Goal: Information Seeking & Learning: Check status

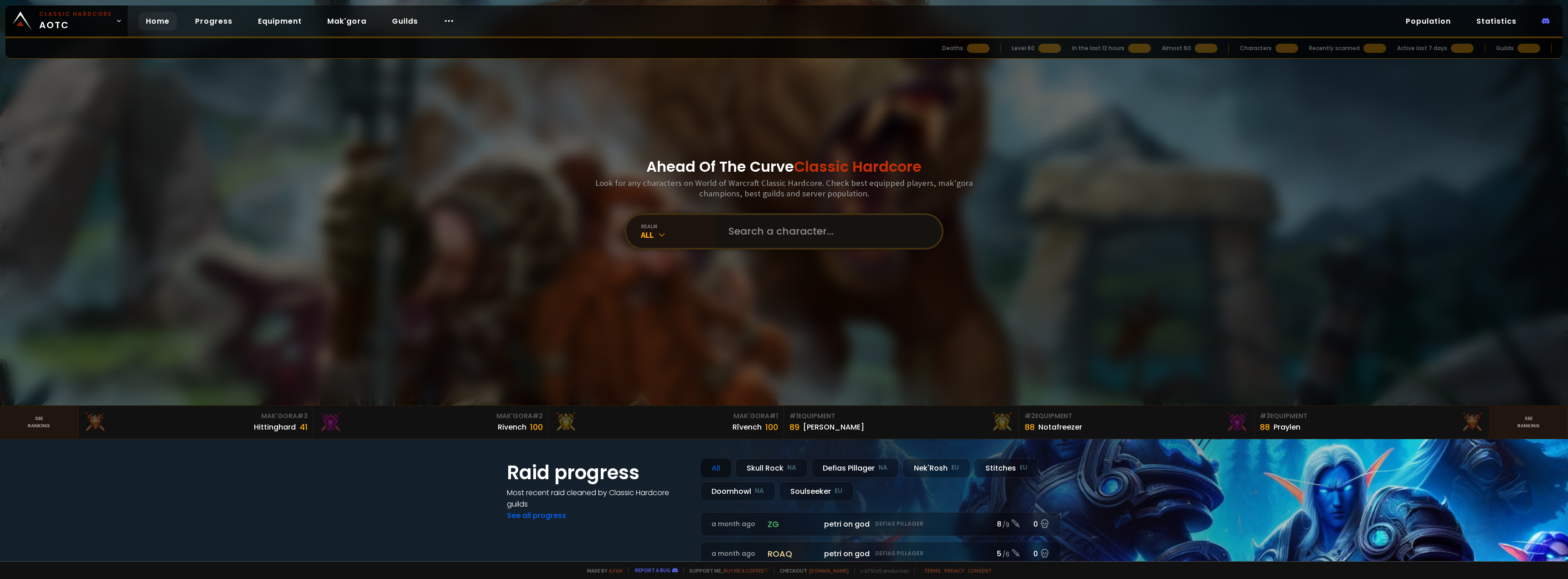
click at [780, 235] on input "text" at bounding box center [827, 231] width 208 height 33
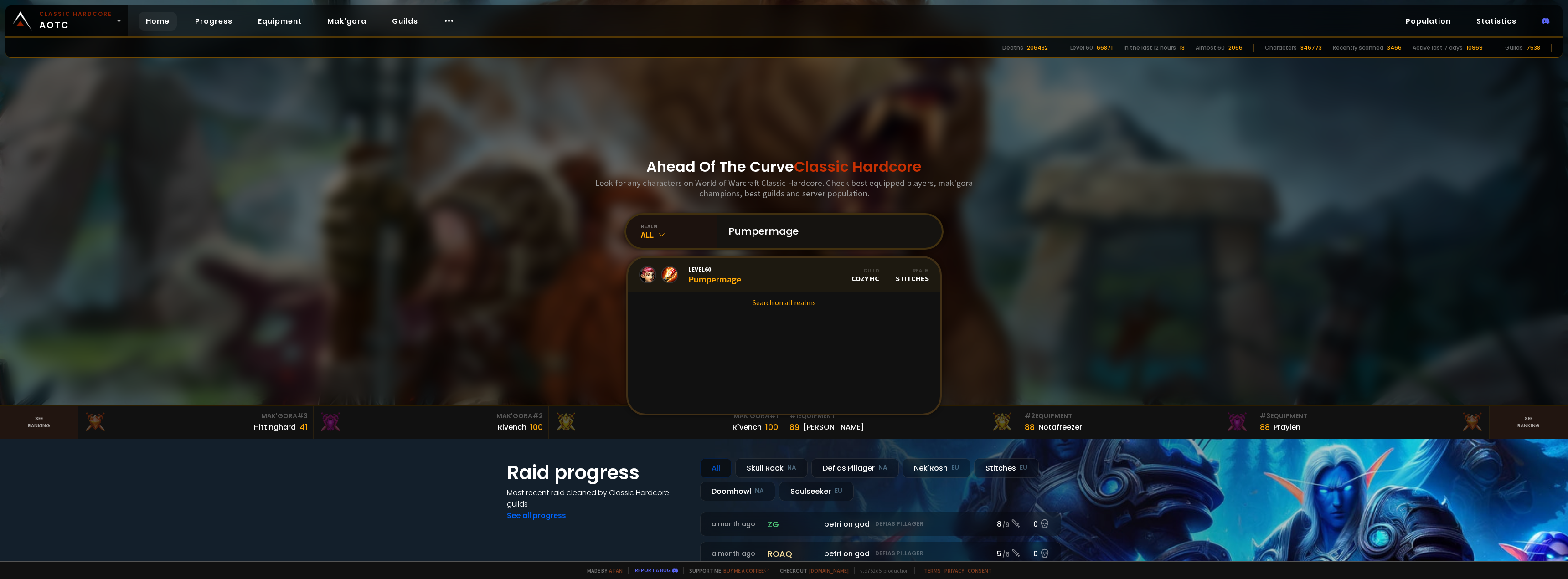
type input "Pumpermage"
click at [732, 271] on span "Level 60" at bounding box center [715, 269] width 53 height 8
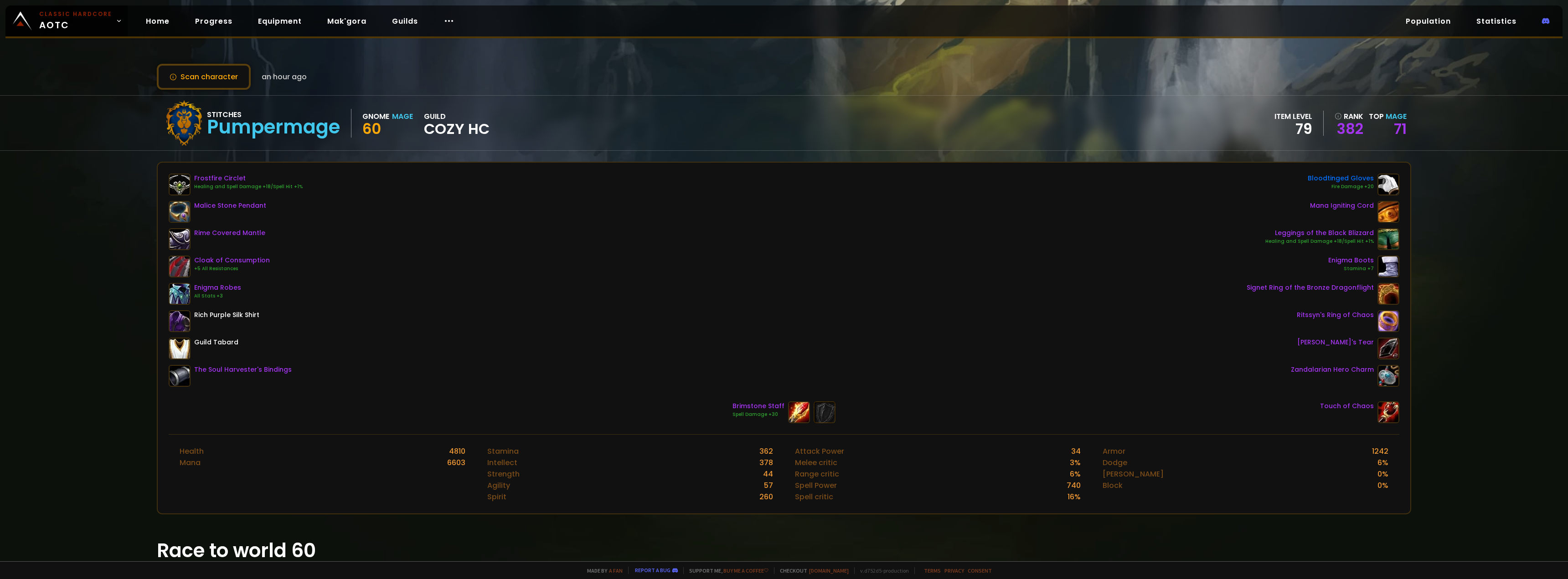
click at [587, 516] on div "Scan character an hour ago Stitches Pumpermage Gnome Mage 60 guild Cozy HC item…" at bounding box center [784, 280] width 1568 height 561
click at [524, 254] on div "Frostfire Circlet Healing and Spell Damage +18/Spell Hit +1% Malice Stone Penda…" at bounding box center [784, 280] width 1231 height 213
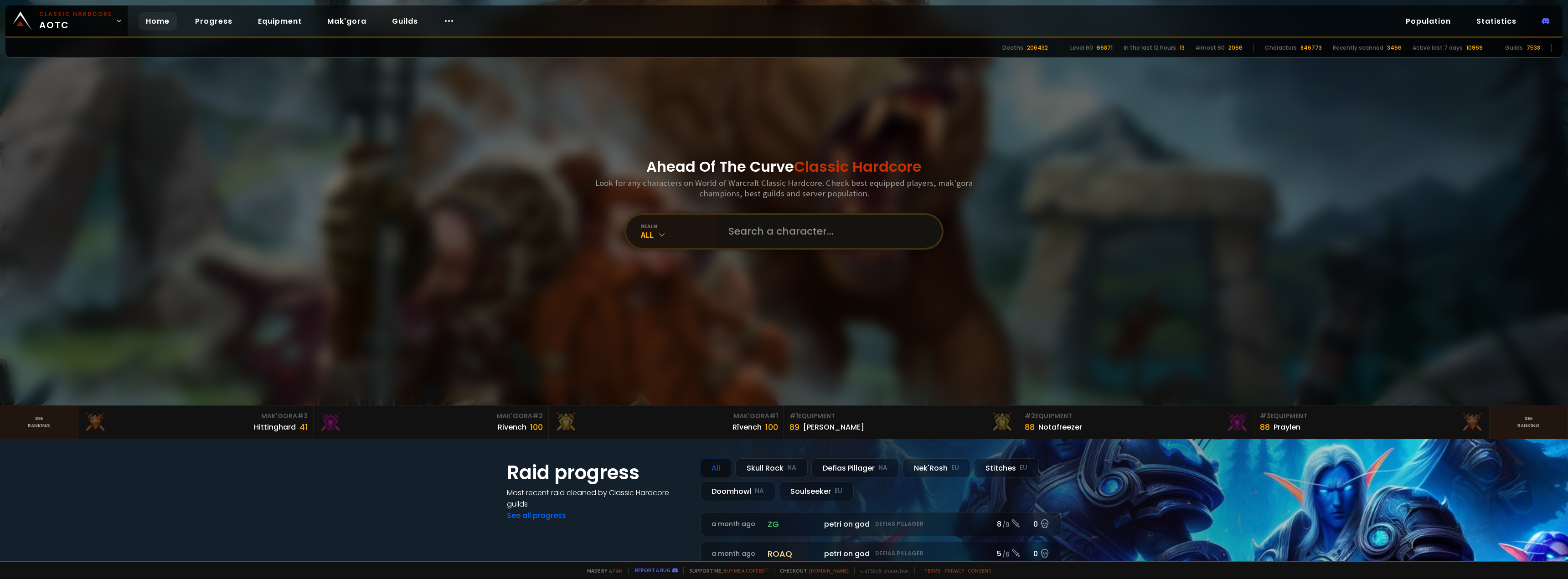
click at [758, 237] on input "text" at bounding box center [827, 231] width 208 height 33
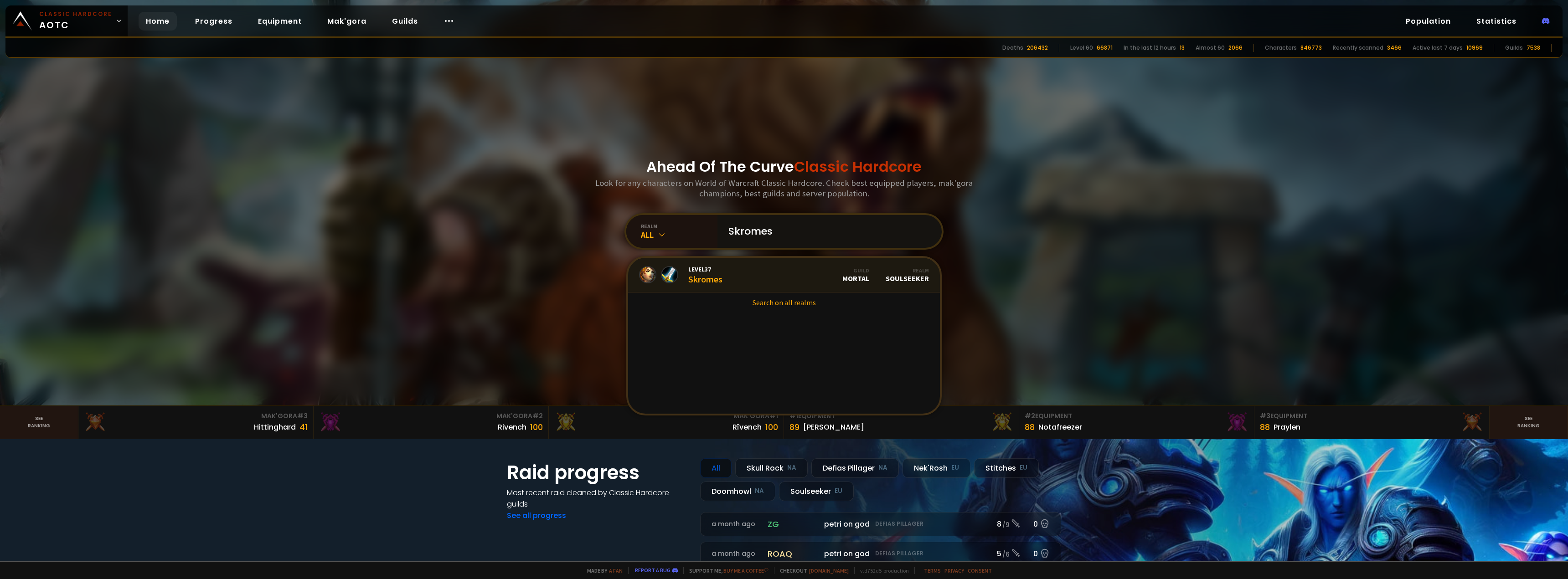
type input "Skromes"
click at [736, 274] on link "Level 37 Skromes Guild Mortal Realm Soulseeker" at bounding box center [784, 275] width 312 height 35
